Goal: Navigation & Orientation: Find specific page/section

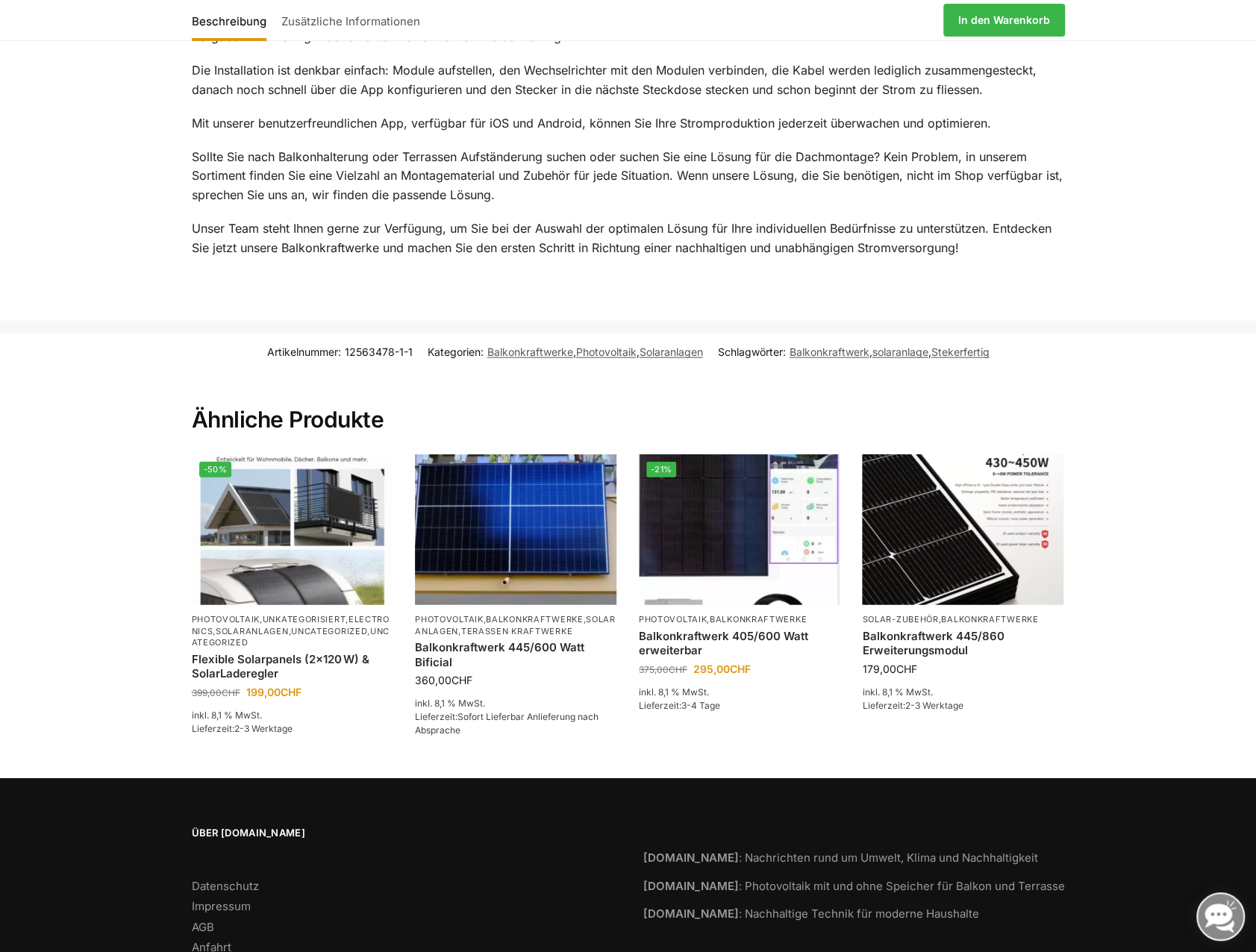
scroll to position [2006, 0]
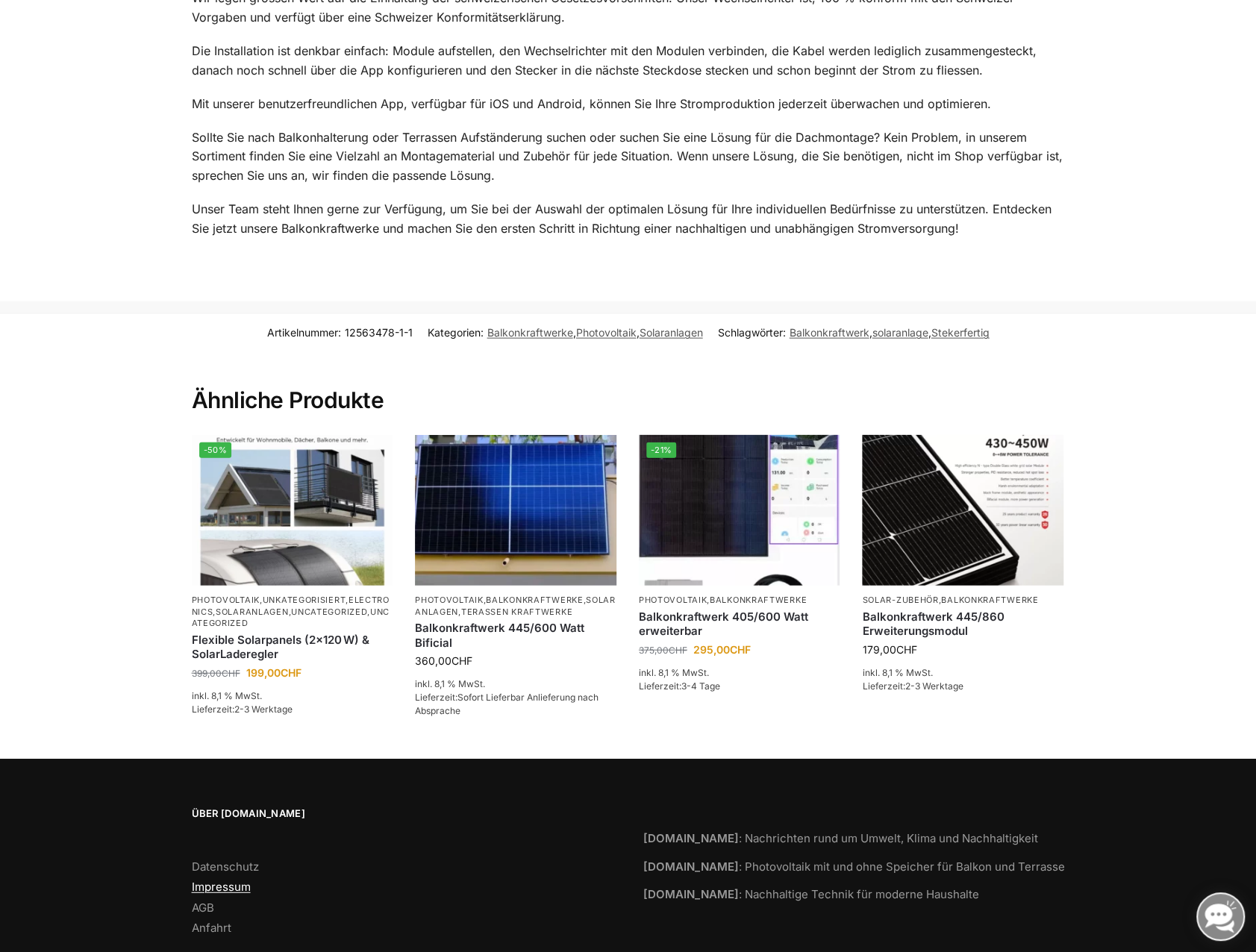
click at [233, 880] on link "Impressum" at bounding box center [221, 887] width 59 height 14
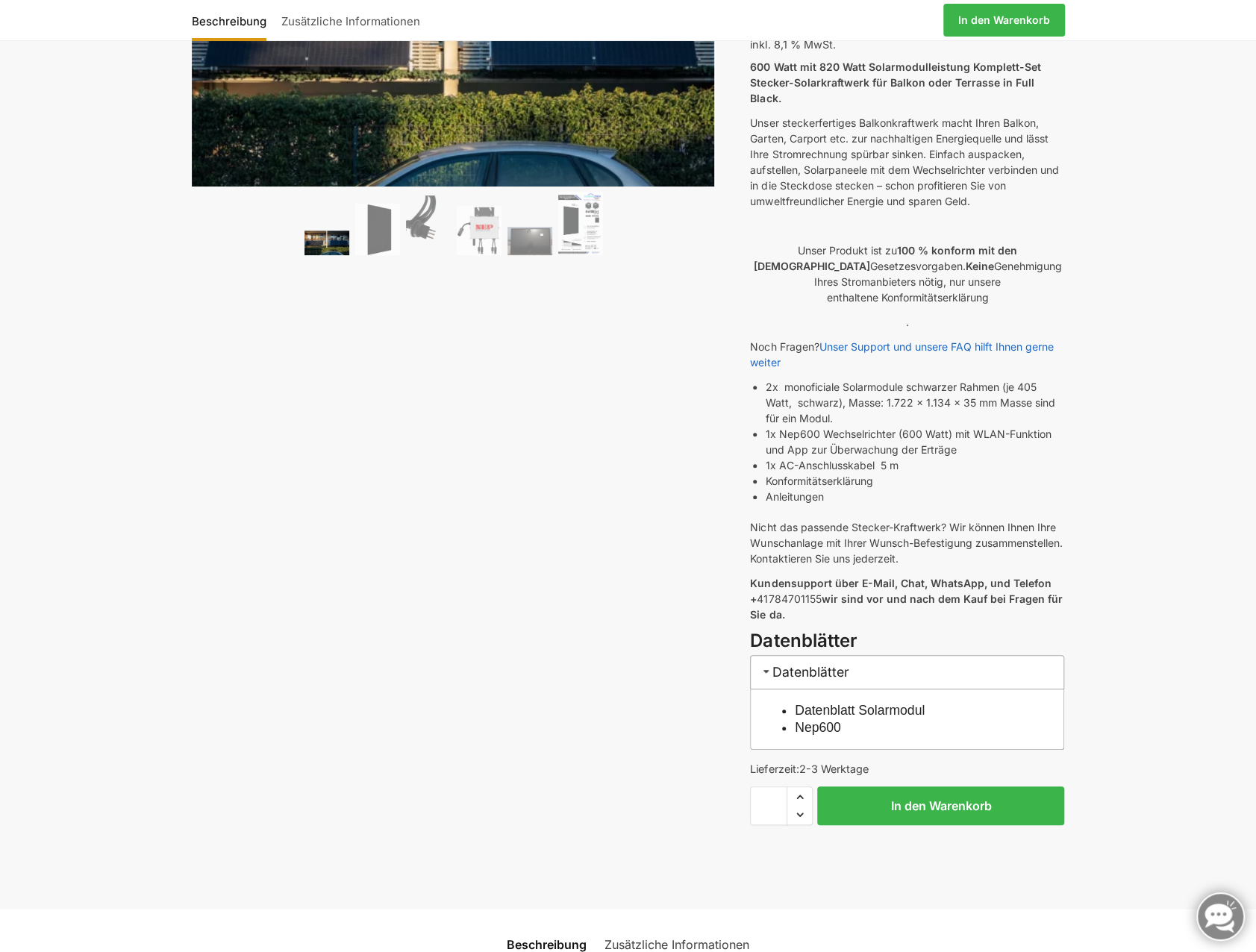
scroll to position [0, 0]
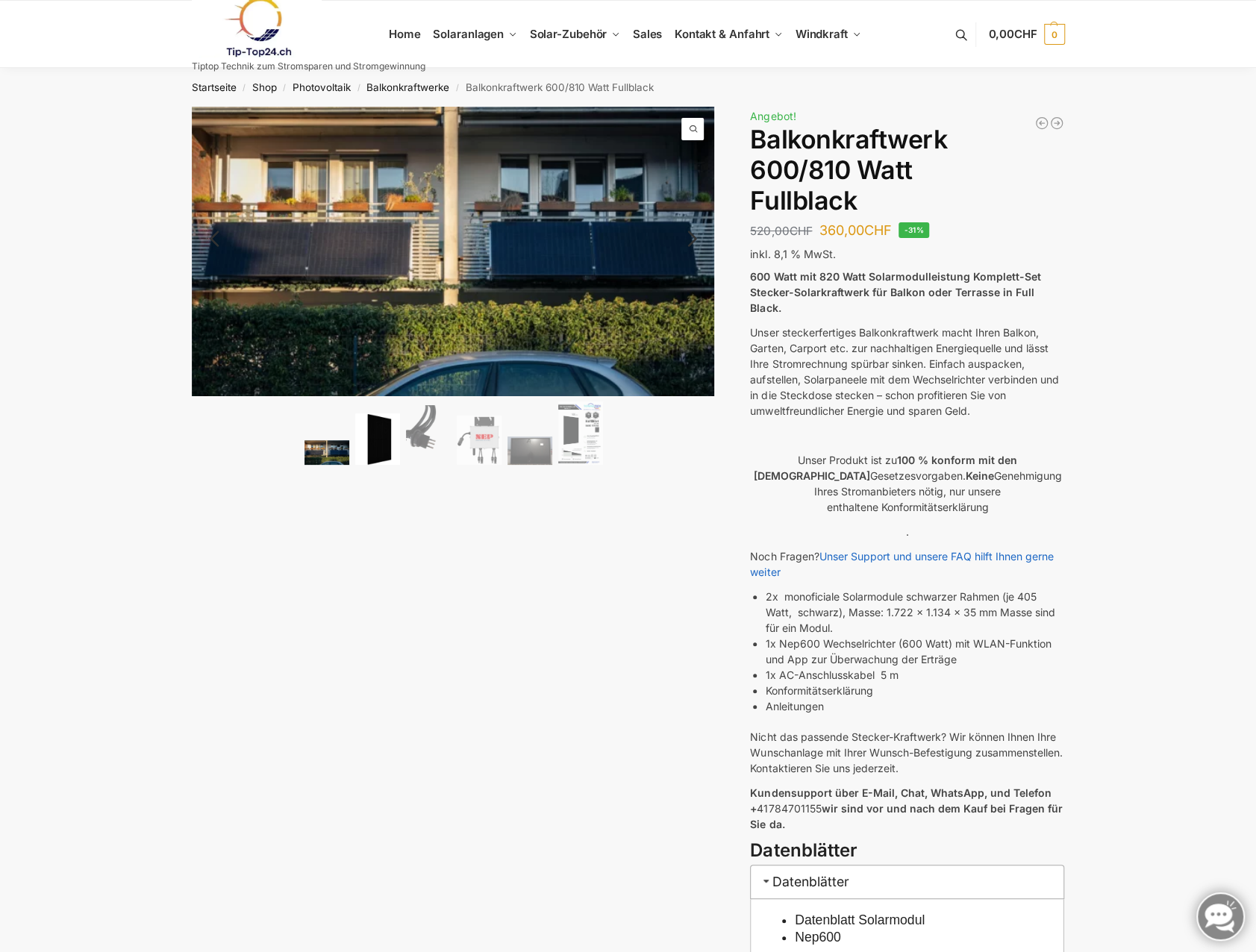
click at [372, 436] on img at bounding box center [377, 439] width 45 height 51
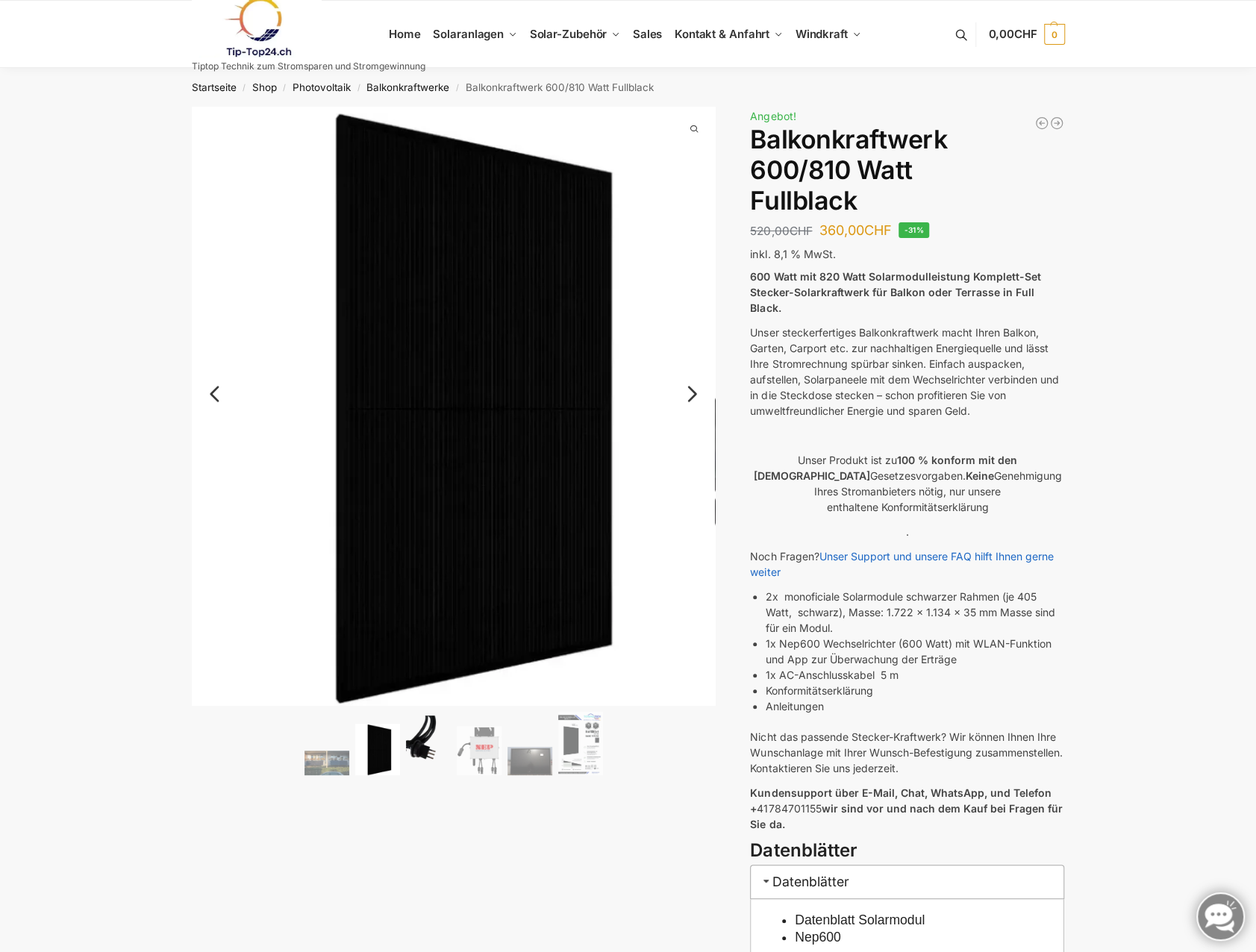
click at [412, 745] on img at bounding box center [428, 745] width 45 height 60
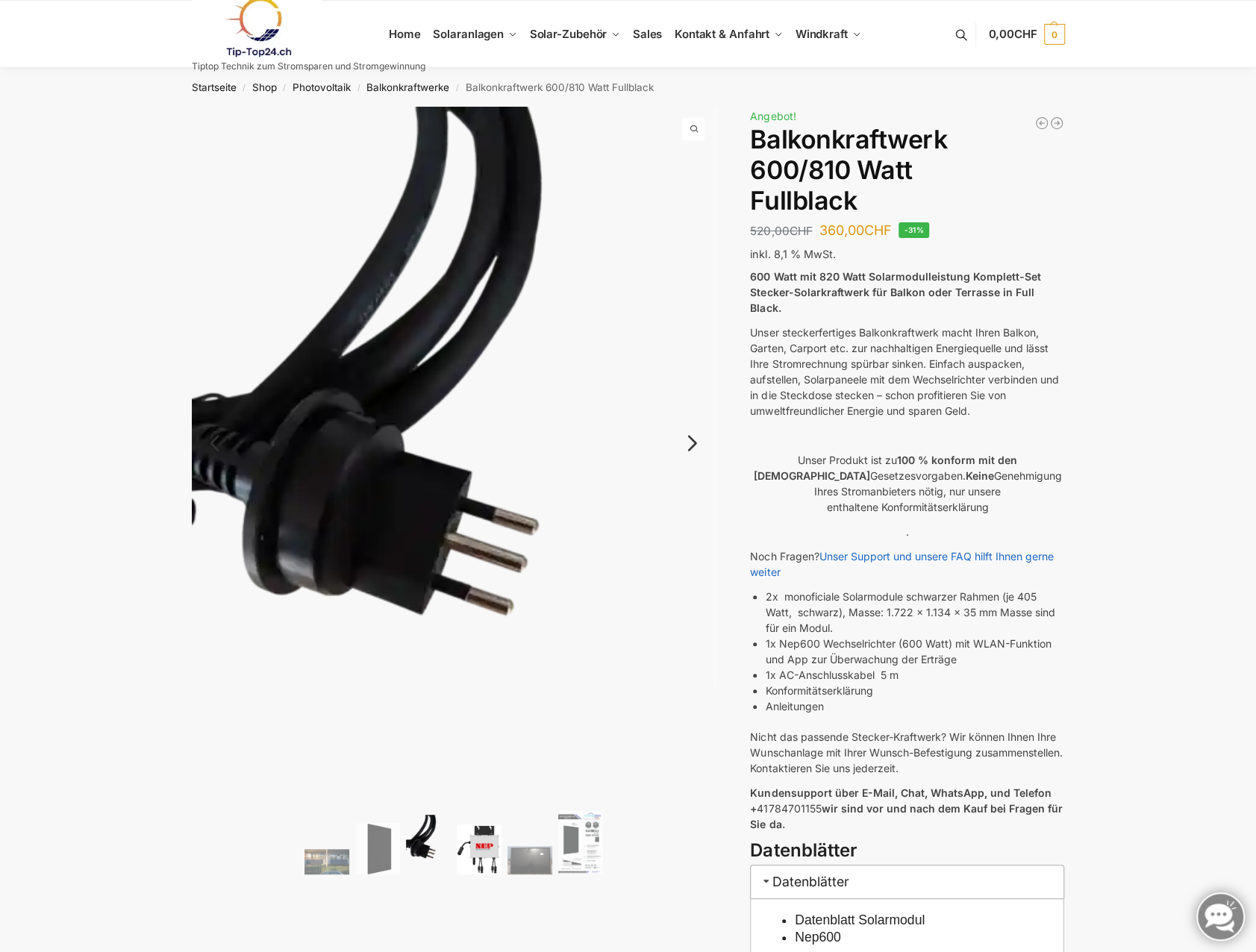
click at [485, 858] on img at bounding box center [479, 850] width 45 height 49
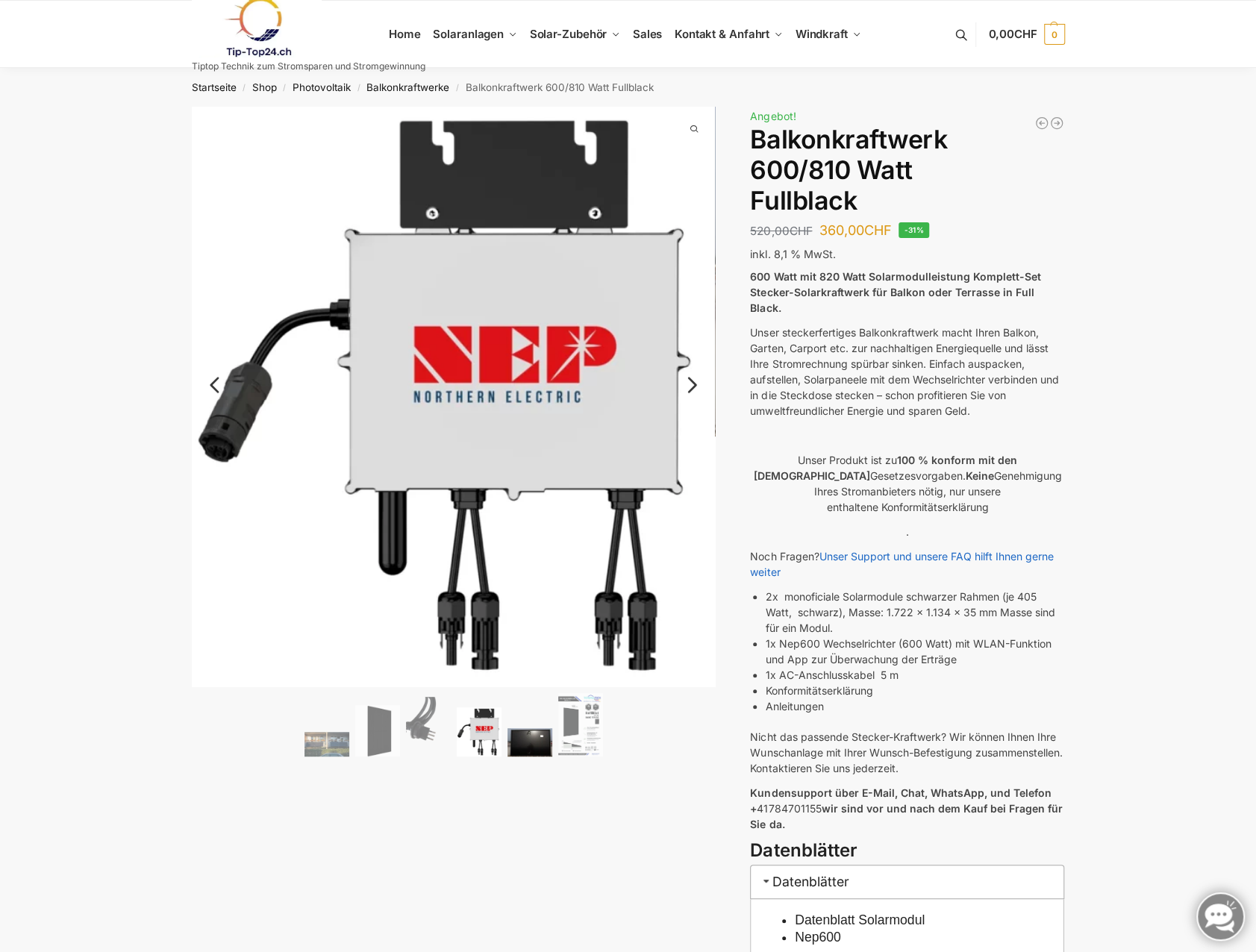
click at [533, 740] on img at bounding box center [530, 743] width 45 height 28
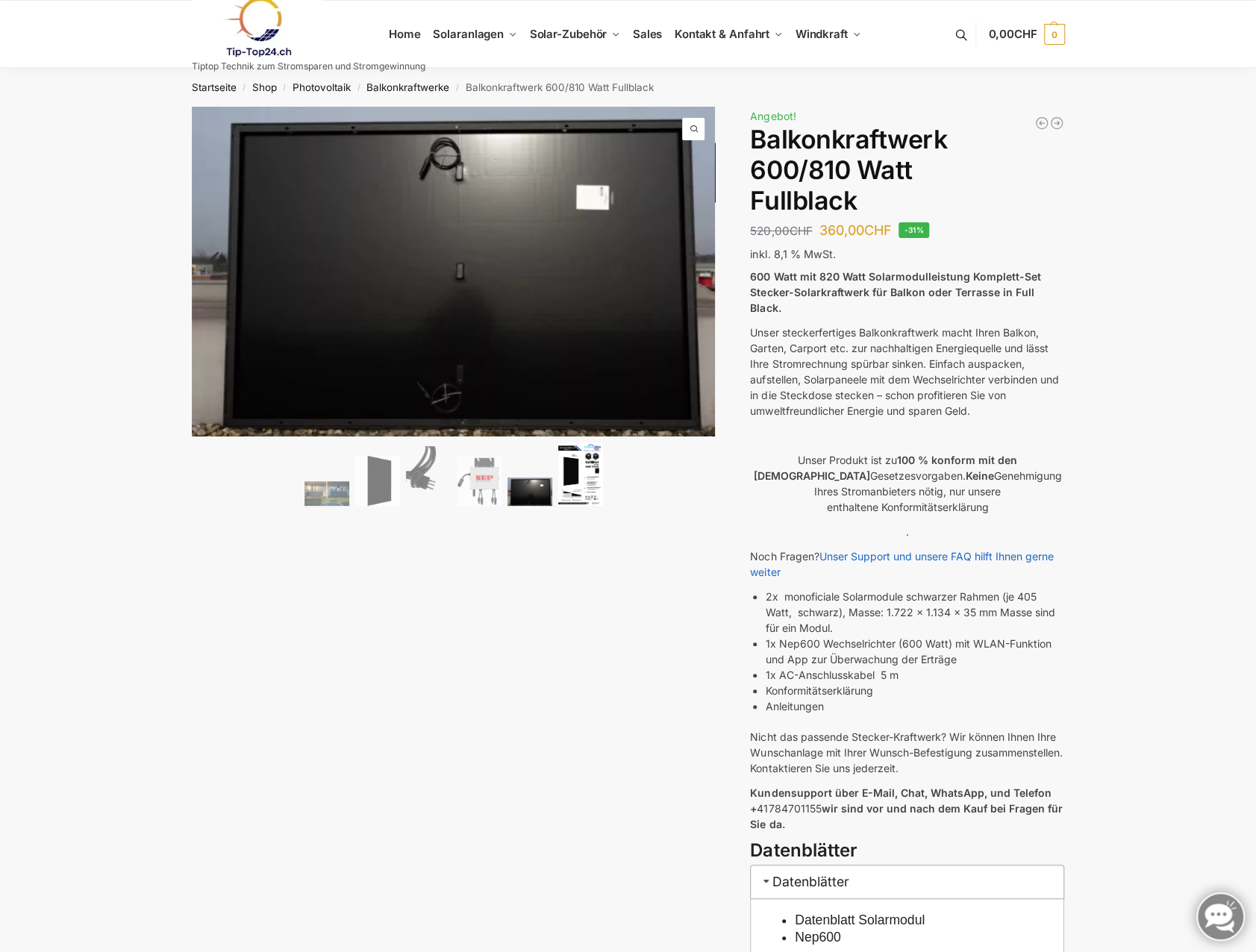
click at [580, 480] on img at bounding box center [580, 474] width 45 height 64
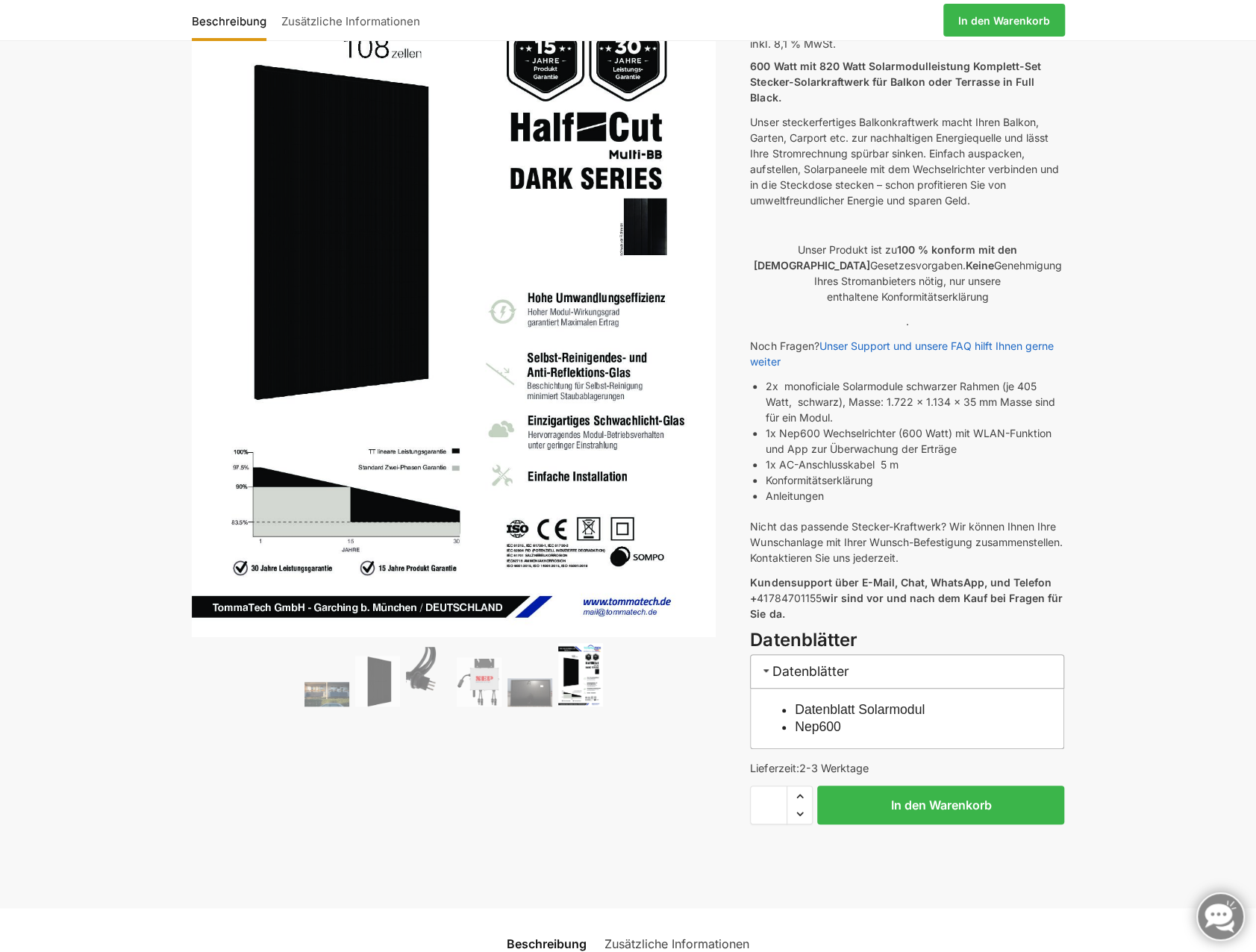
scroll to position [224, 0]
